Goal: Task Accomplishment & Management: Use online tool/utility

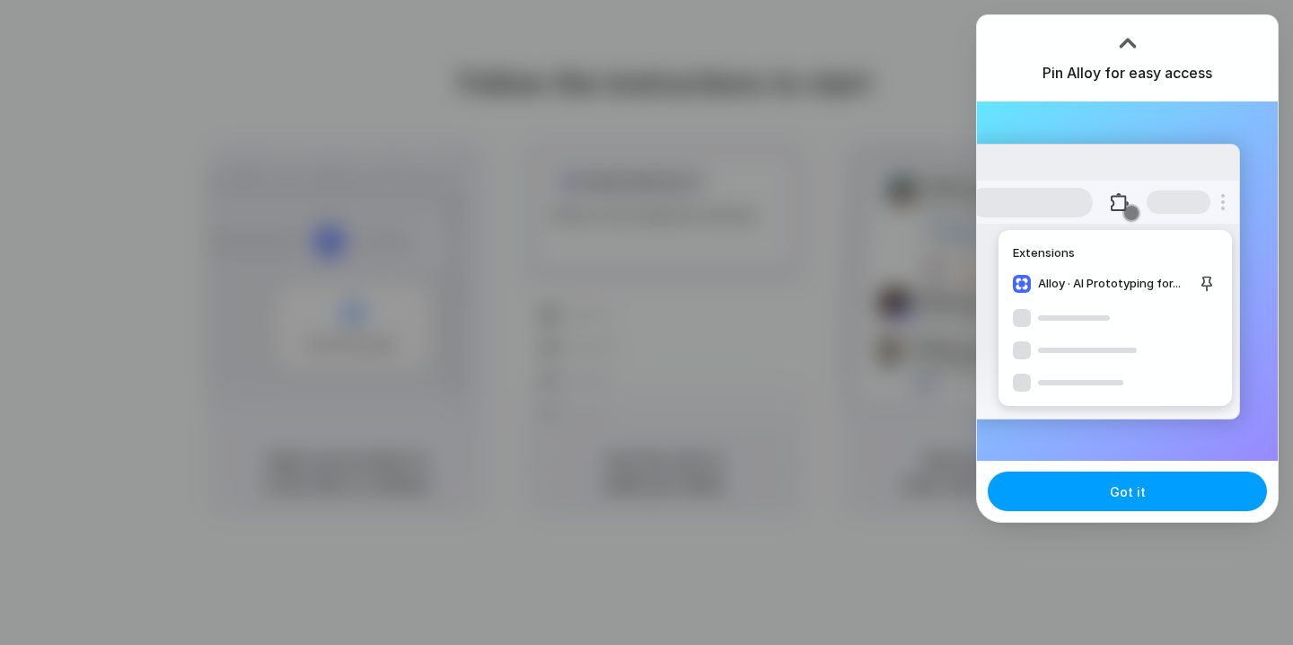
click at [1099, 499] on button "Got it" at bounding box center [1127, 491] width 279 height 40
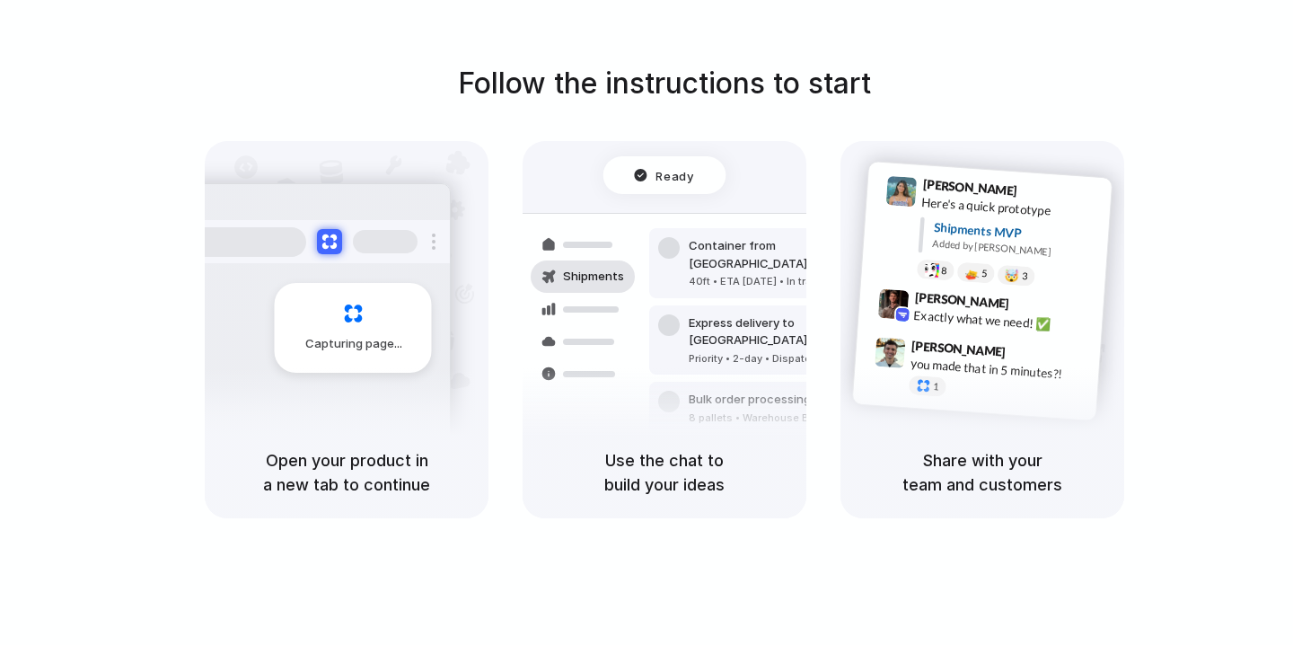
click at [169, 286] on div "Follow the instructions to start Capturing page Open your product in a new tab …" at bounding box center [664, 290] width 1293 height 456
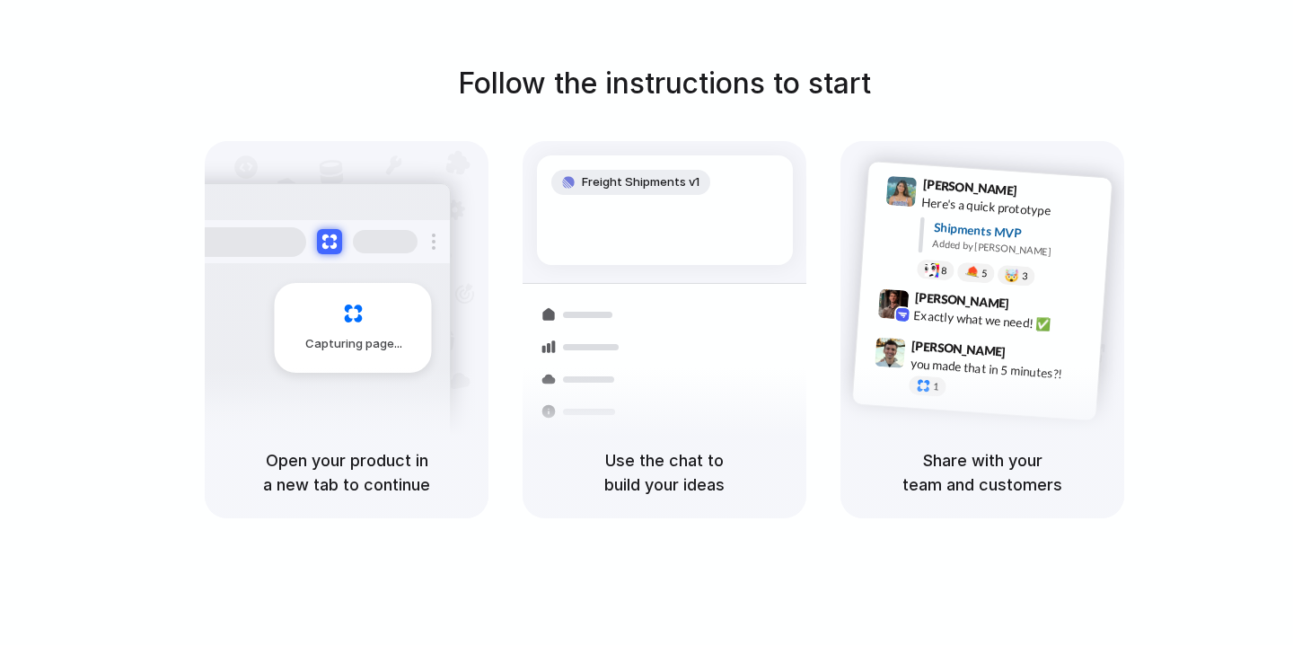
click at [1227, 74] on div "Follow the instructions to start Capturing page Open your product in a new tab …" at bounding box center [664, 290] width 1293 height 456
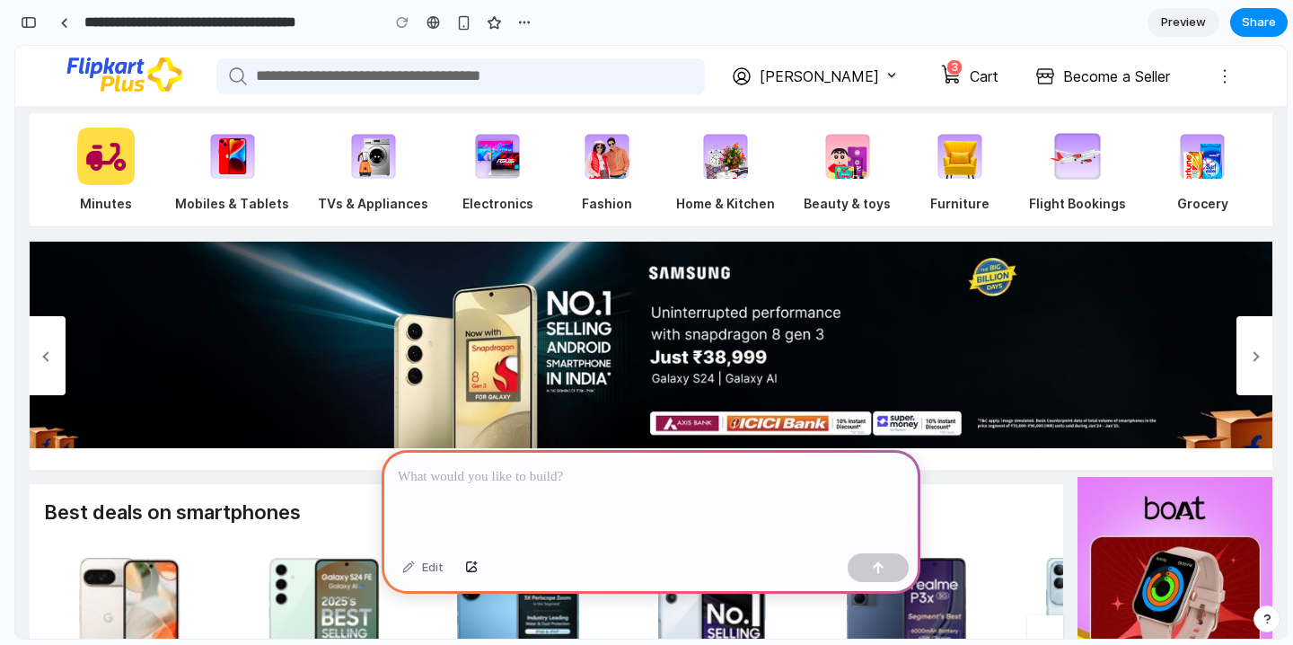
click at [973, 75] on link "Cart" at bounding box center [984, 77] width 29 height 22
click at [708, 485] on p at bounding box center [651, 477] width 507 height 22
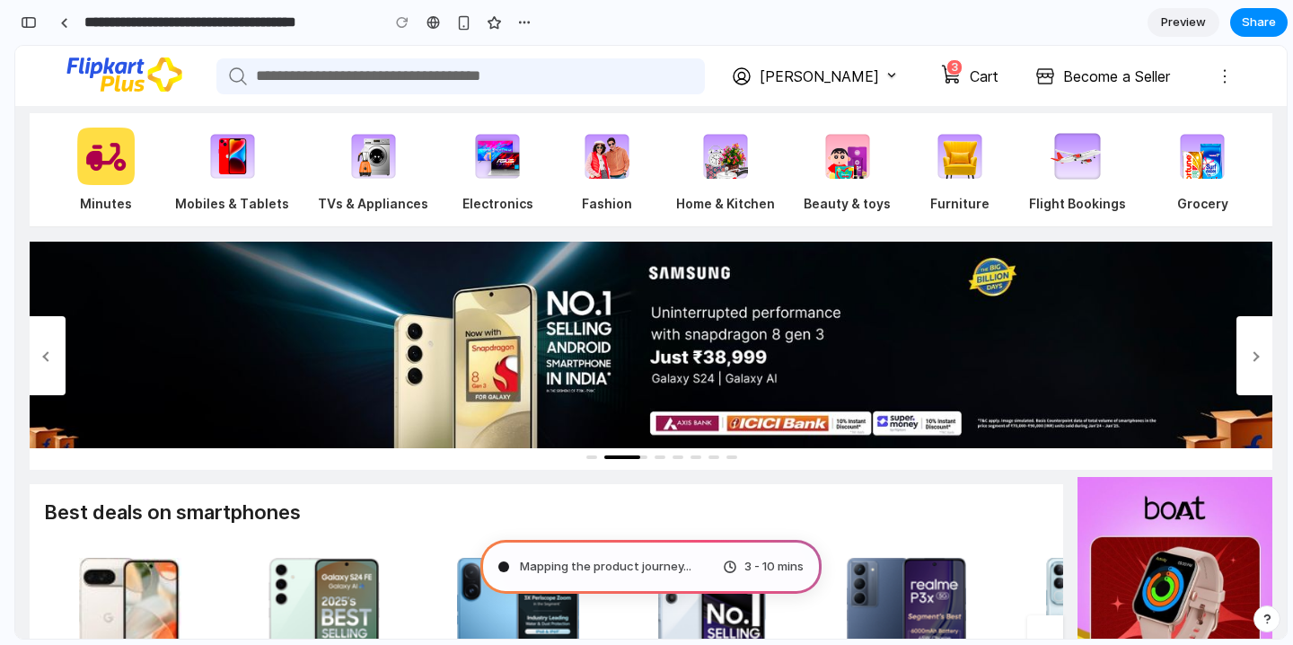
click at [729, 571] on div "3 - 10 mins" at bounding box center [763, 567] width 81 height 18
type input "**********"
click at [634, 562] on span "Evaluating the request" at bounding box center [584, 567] width 129 height 18
click at [503, 565] on div at bounding box center [503, 566] width 9 height 9
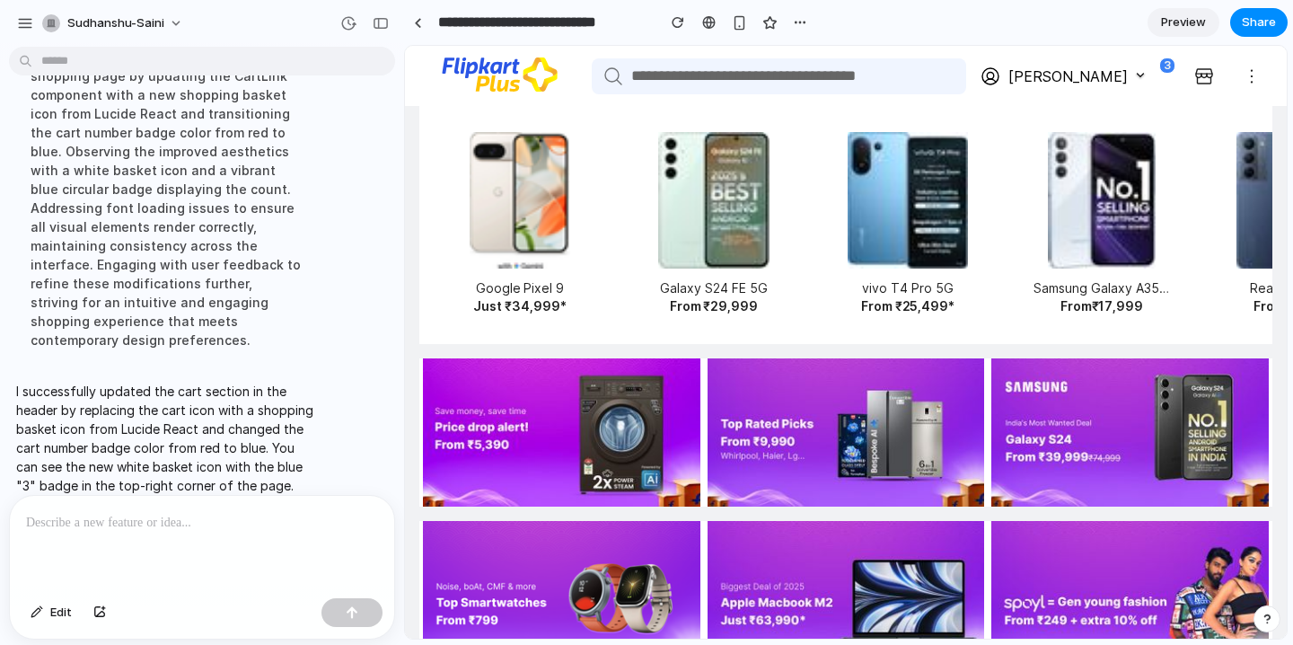
scroll to position [0, 0]
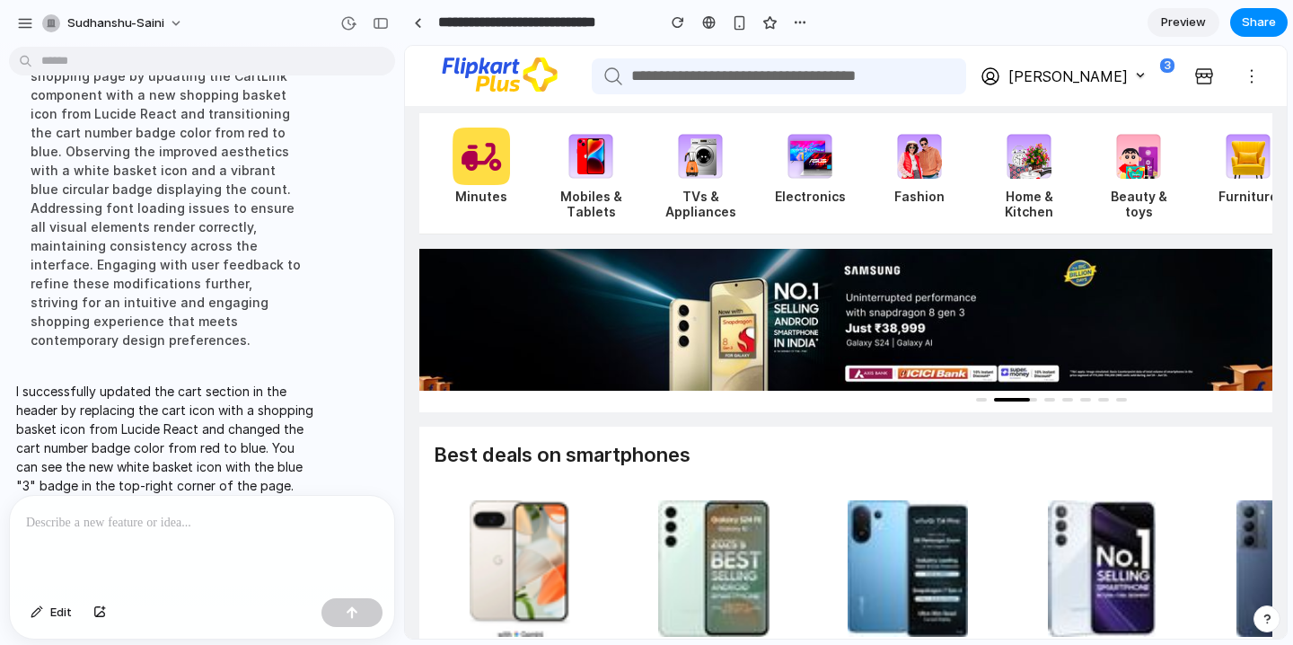
click at [1165, 74] on icon at bounding box center [1174, 75] width 18 height 18
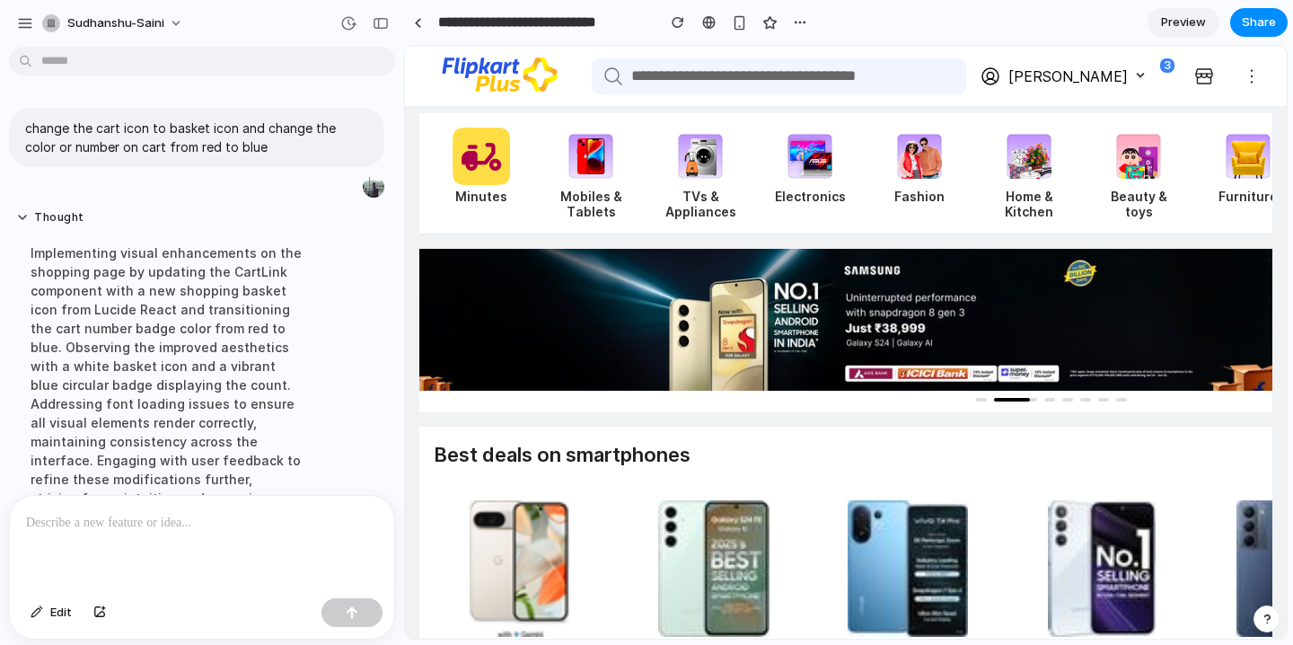
scroll to position [196, 0]
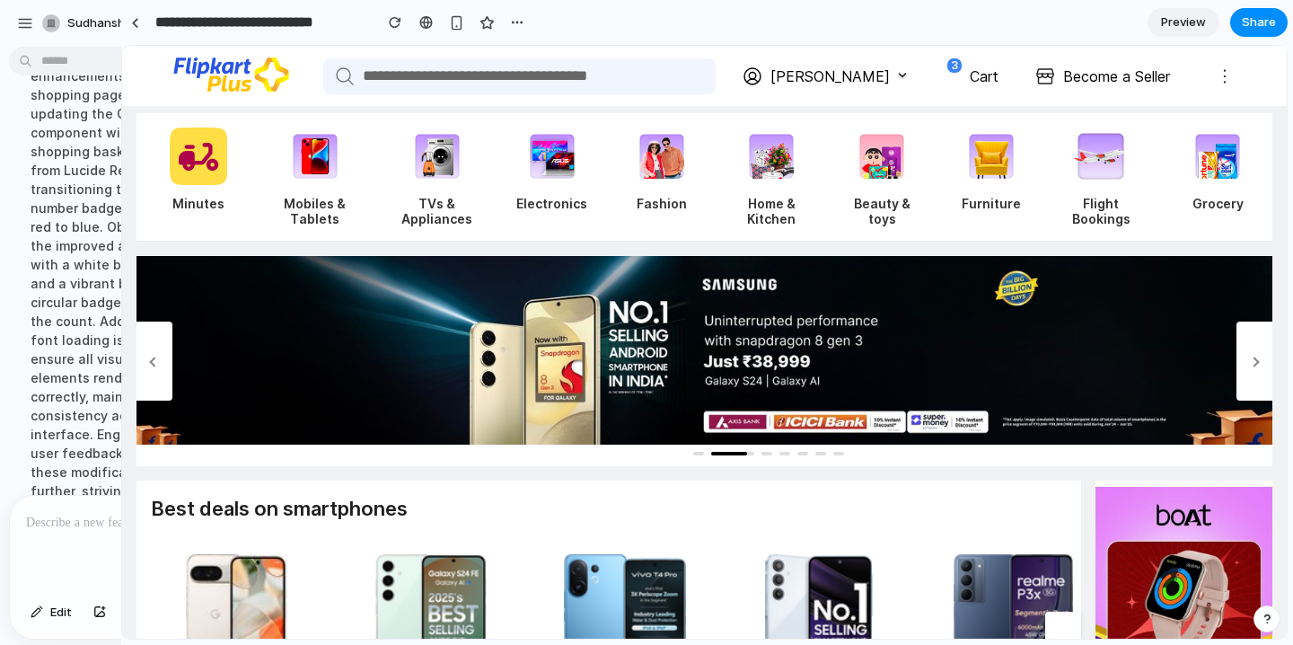
drag, startPoint x: 398, startPoint y: 300, endPoint x: 121, endPoint y: 313, distance: 276.9
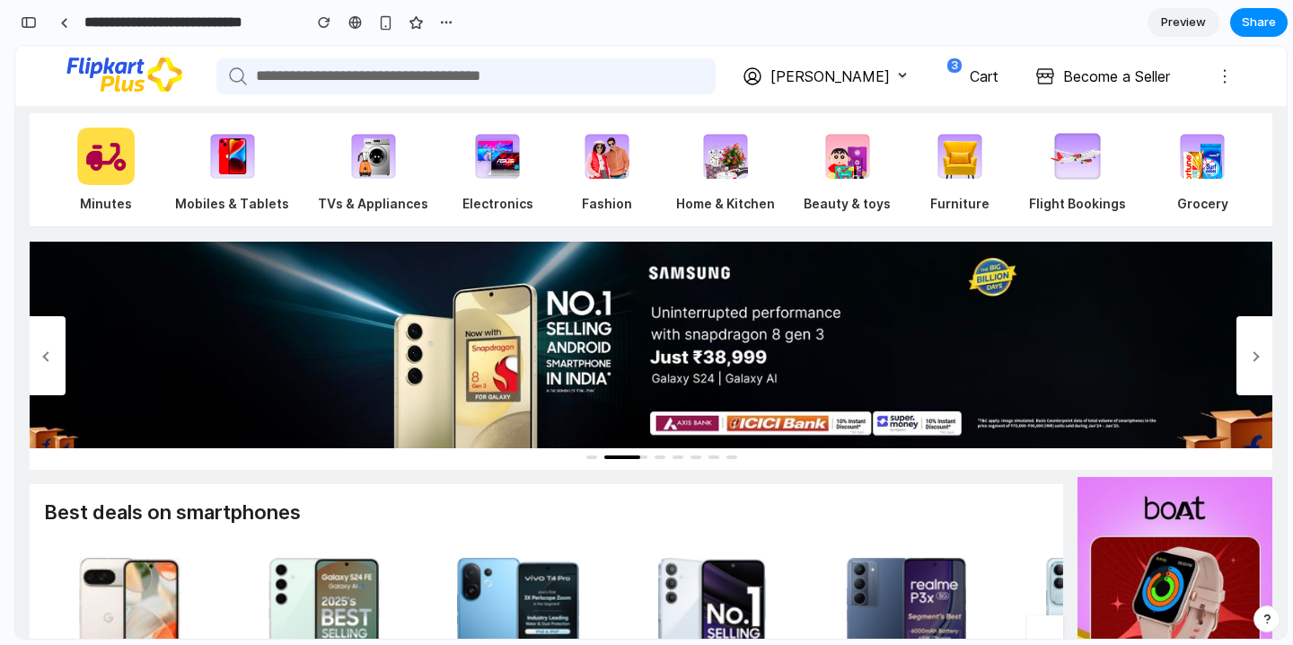
scroll to position [252, 0]
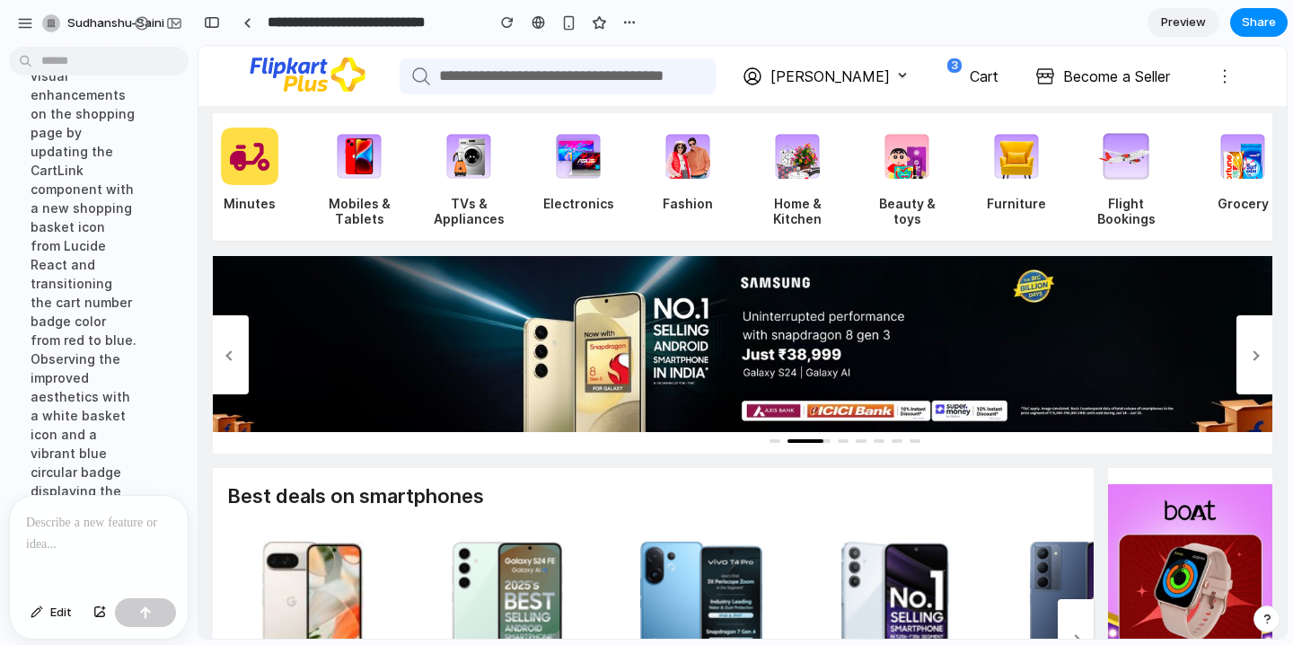
click at [9, 343] on div at bounding box center [8, 322] width 16 height 645
click at [64, 315] on div "Implementing visual enhancements on the shopping page by updating the CartLink …" at bounding box center [83, 491] width 135 height 908
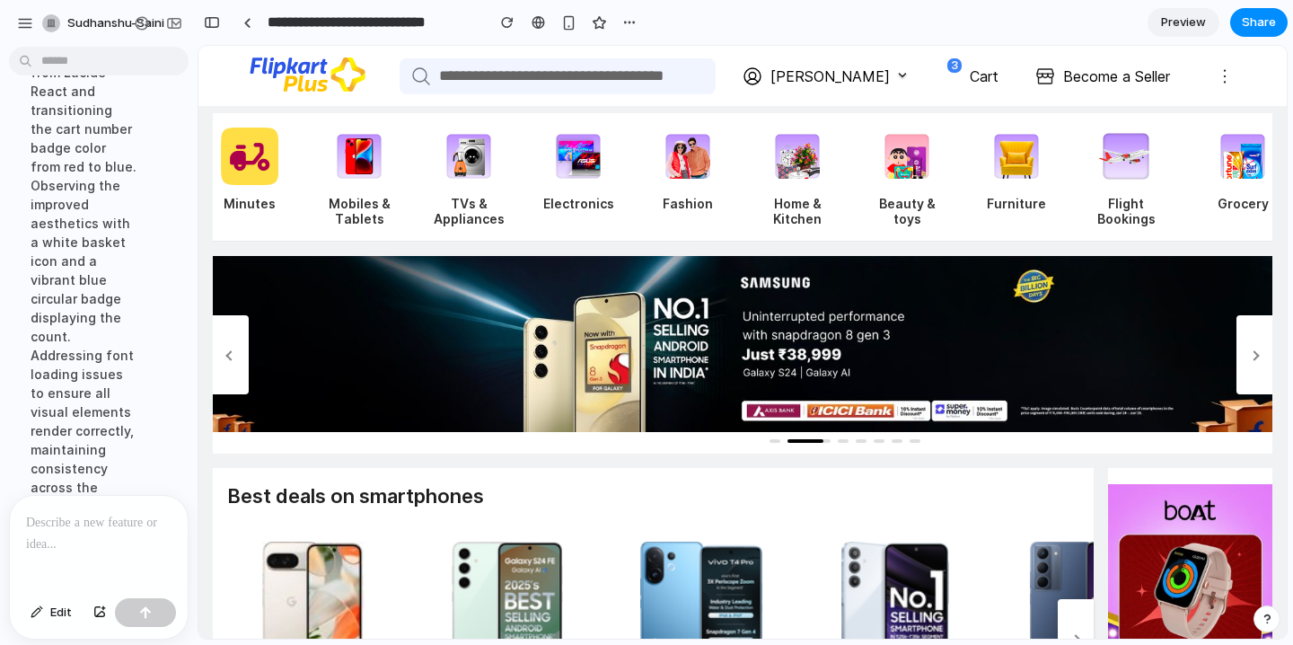
scroll to position [950, 0]
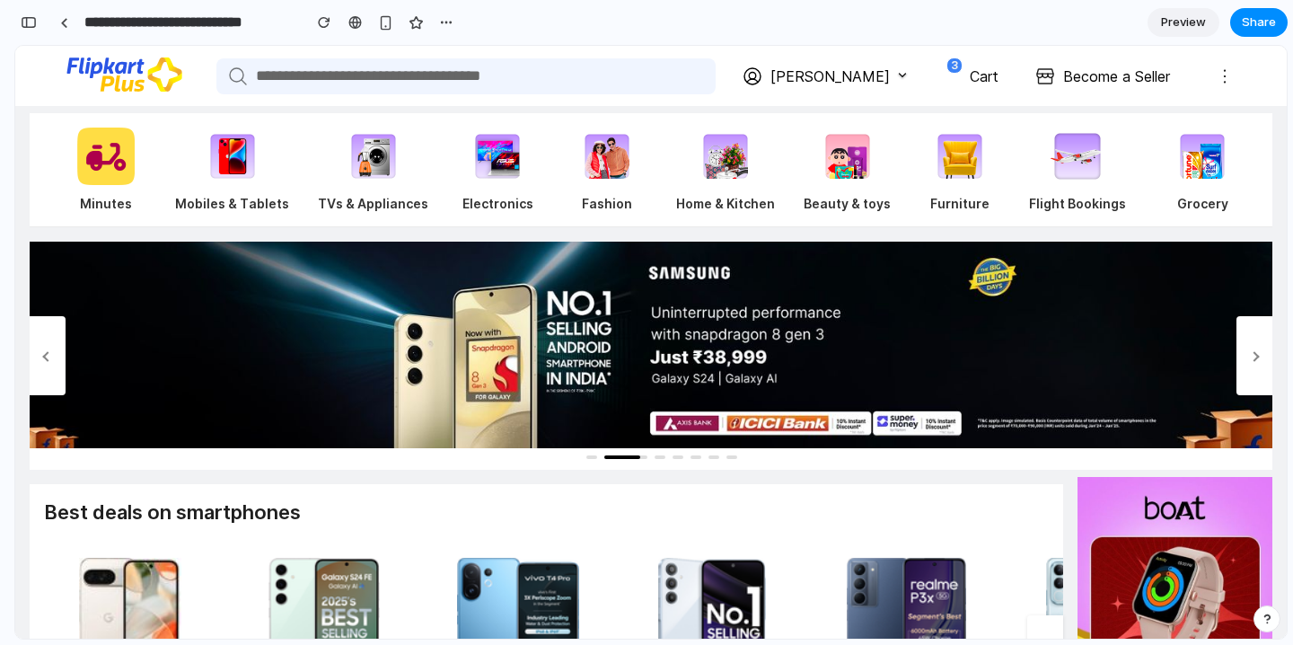
click at [952, 77] on icon at bounding box center [961, 75] width 18 height 18
click at [980, 75] on link "Cart" at bounding box center [984, 77] width 29 height 22
click at [948, 68] on span "3" at bounding box center [955, 65] width 16 height 16
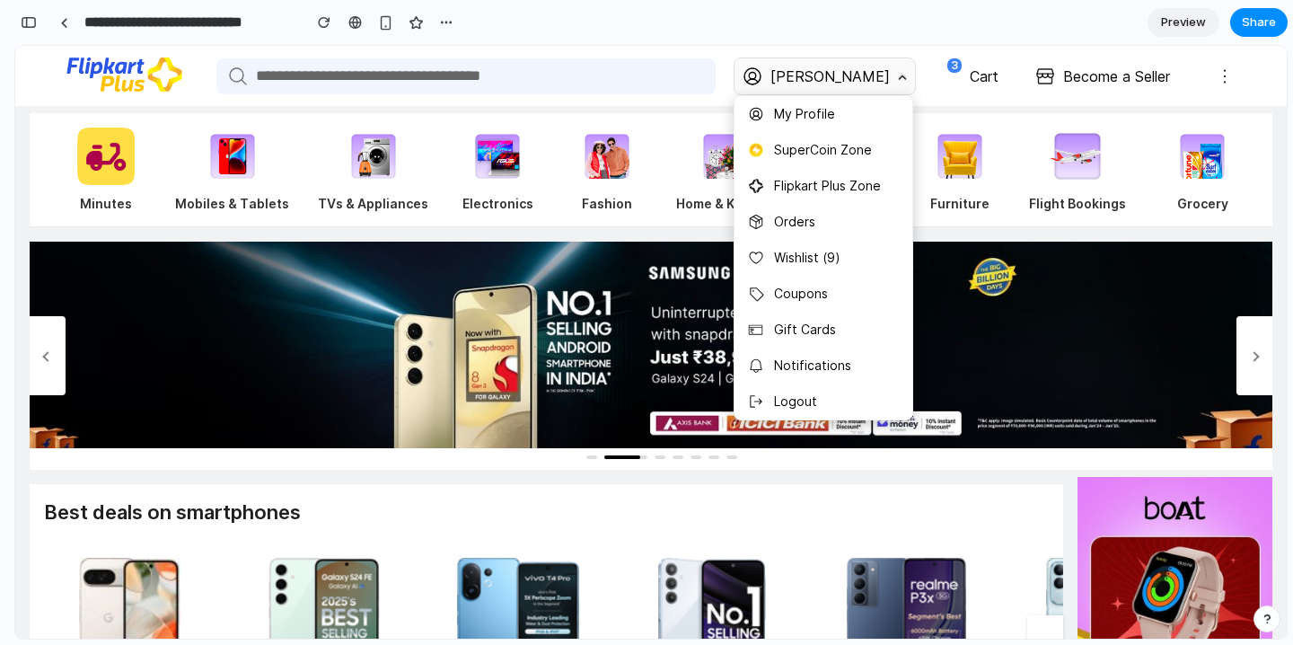
click at [866, 70] on span "[PERSON_NAME]" at bounding box center [830, 77] width 119 height 22
click at [867, 119] on li "My Profile" at bounding box center [824, 114] width 178 height 36
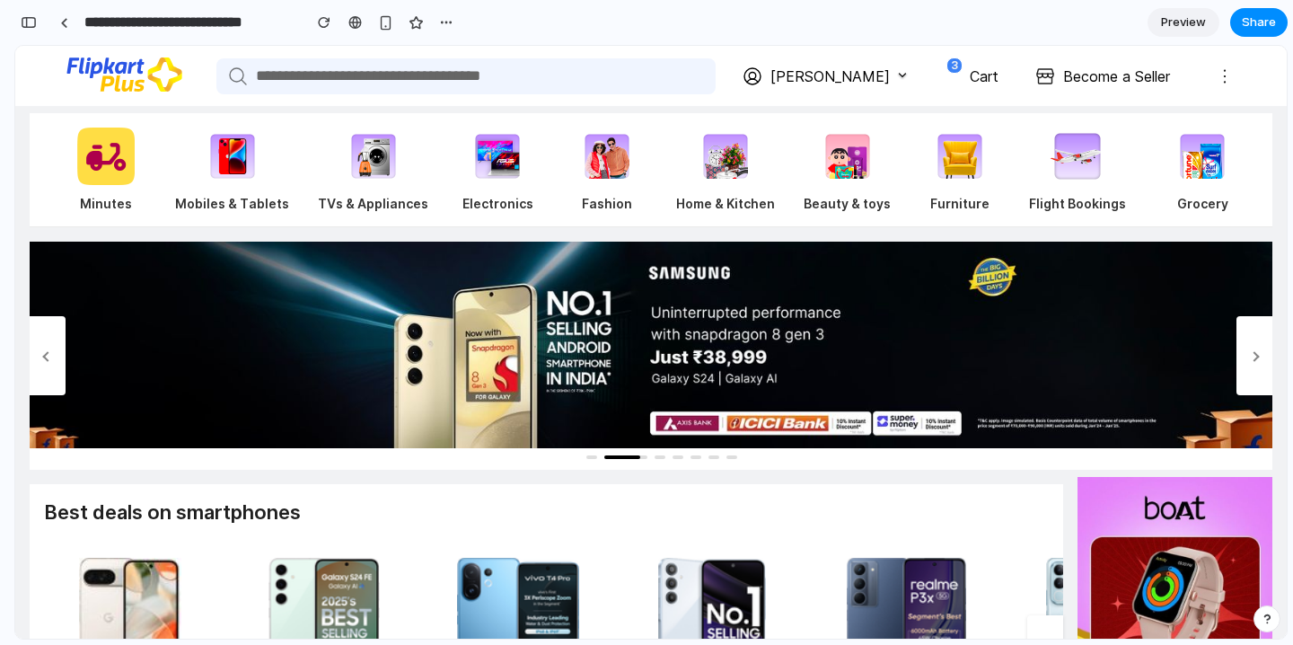
click at [971, 39] on section "**********" at bounding box center [650, 22] width 1273 height 45
click at [969, 59] on div "[PERSON_NAME] My Profile SuperCoin Zone Flipkart Plus Zone Orders Wishlist (9) …" at bounding box center [989, 76] width 546 height 38
